Goal: Transaction & Acquisition: Purchase product/service

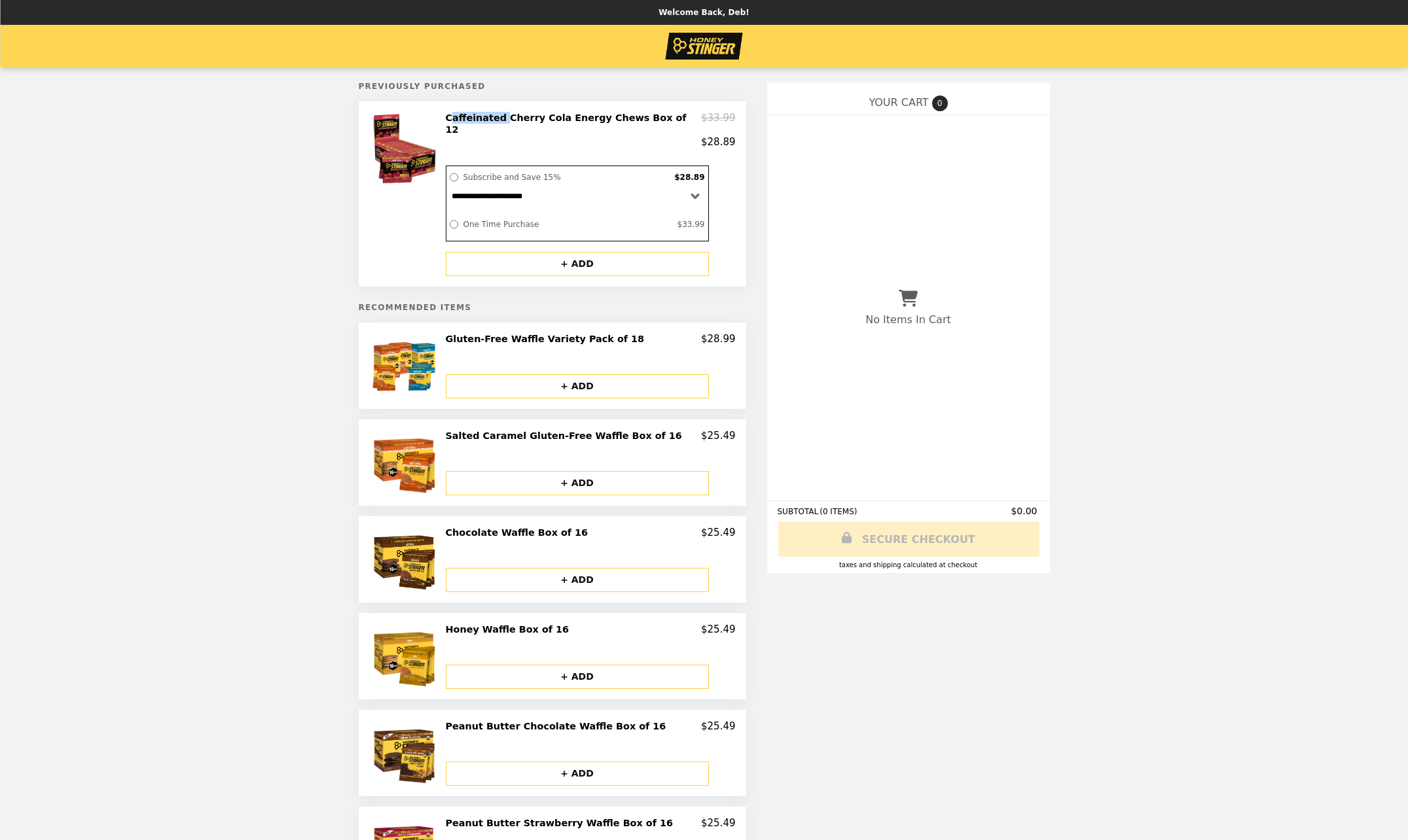
drag, startPoint x: 475, startPoint y: 119, endPoint x: 524, endPoint y: 123, distance: 49.2
click at [524, 123] on h2 "Caffeinated Cherry Cola Energy Chews Box of 12" at bounding box center [574, 124] width 256 height 24
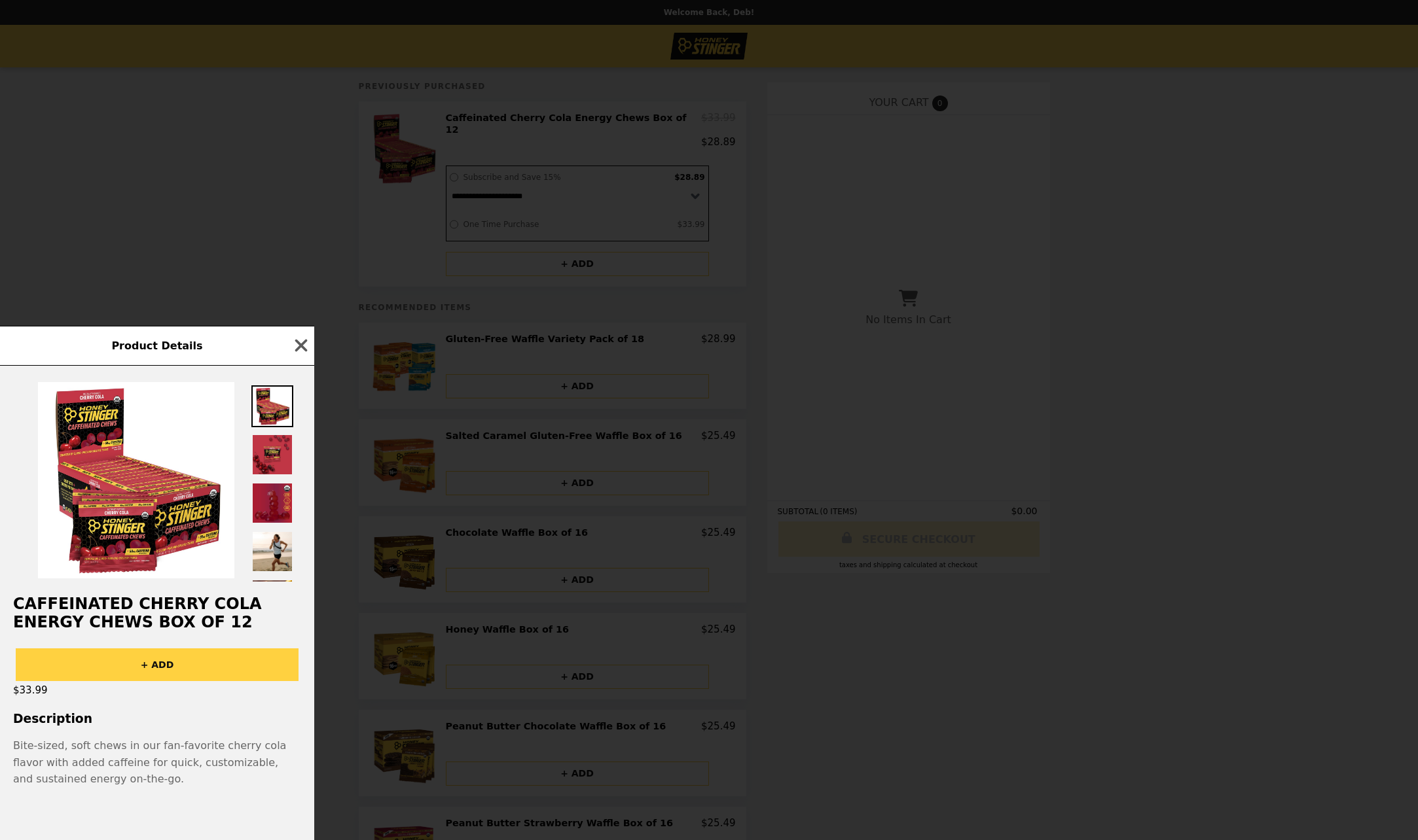
click at [358, 164] on div "Product Details Caffeinated Cherry Cola Energy Chews Box of 12 + ADD $33.99 Des…" at bounding box center [709, 420] width 1418 height 840
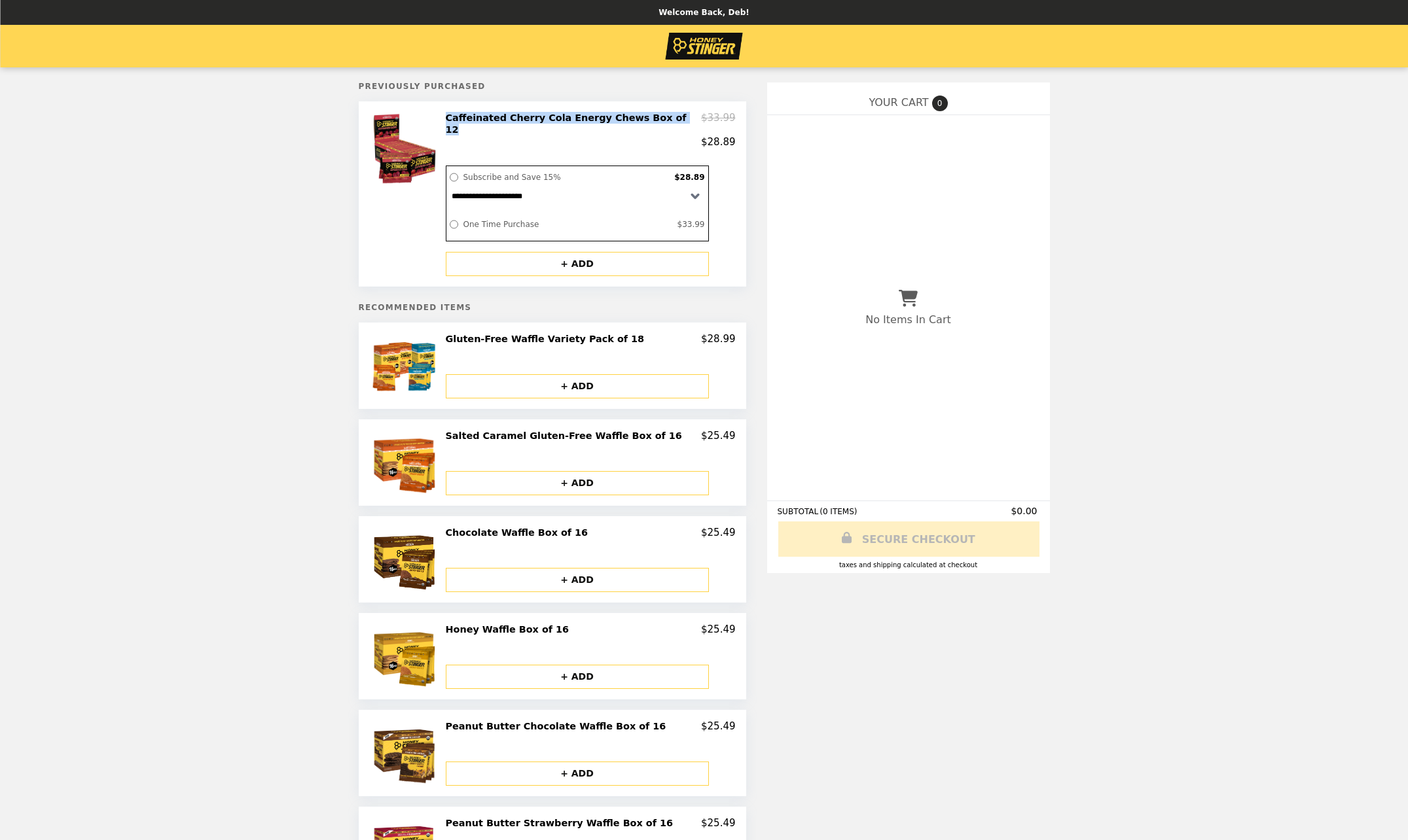
drag, startPoint x: 471, startPoint y: 121, endPoint x: 680, endPoint y: 124, distance: 209.0
click at [680, 124] on h2 "Caffeinated Cherry Cola Energy Chews Box of 12" at bounding box center [574, 124] width 256 height 24
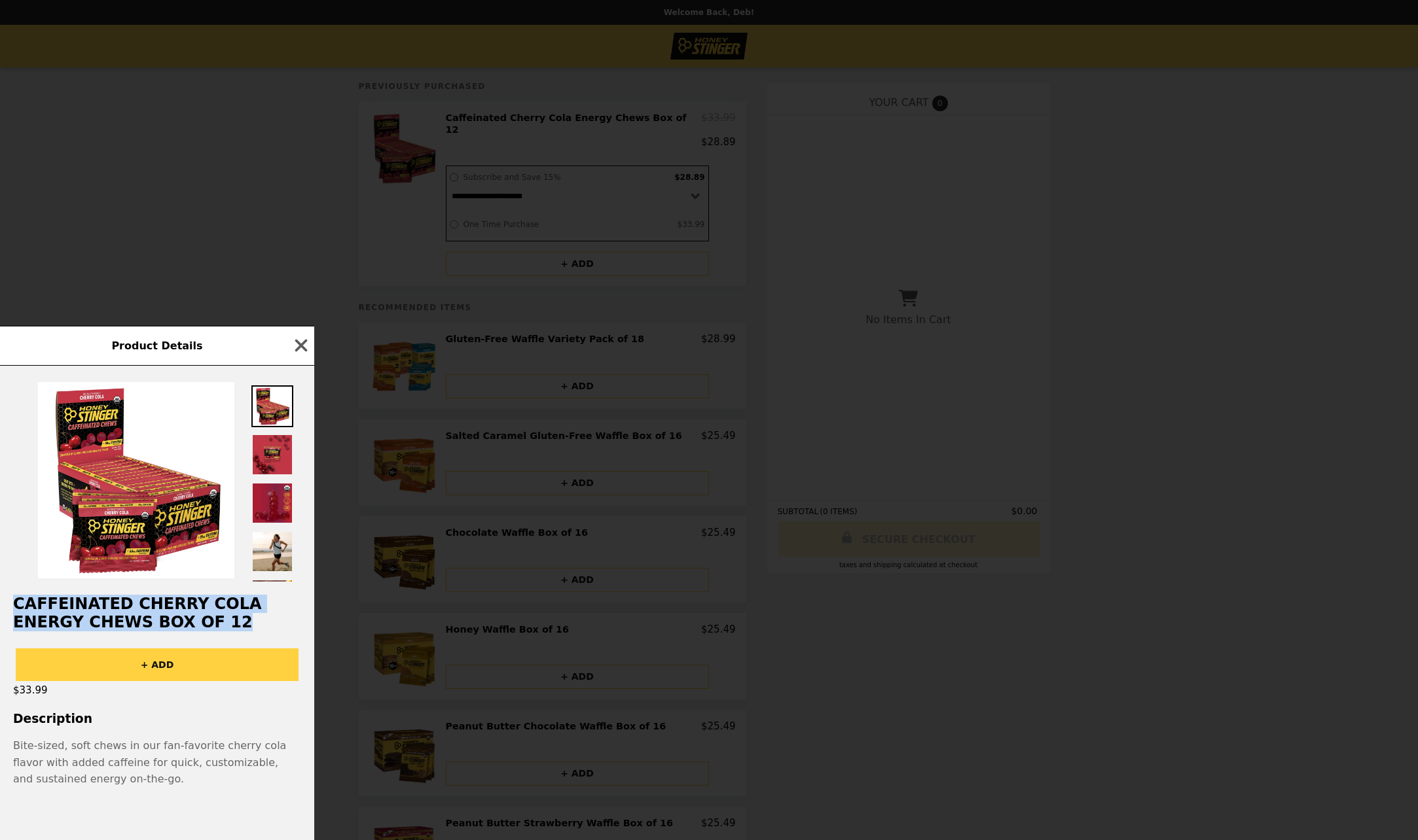
drag, startPoint x: 154, startPoint y: 621, endPoint x: 15, endPoint y: 599, distance: 140.7
click at [15, 599] on h2 "Caffeinated Cherry Cola Energy Chews Box of 12" at bounding box center [157, 613] width 314 height 37
drag, startPoint x: 15, startPoint y: 599, endPoint x: 45, endPoint y: 599, distance: 30.0
copy h2 "Caffeinated Cherry Cola Energy Chews Box of 12"
click at [1219, 341] on div "Product Details Caffeinated Cherry Cola Energy Chews Box of 12 + ADD $33.99 Des…" at bounding box center [709, 420] width 1418 height 840
